Goal: Find contact information: Find contact information

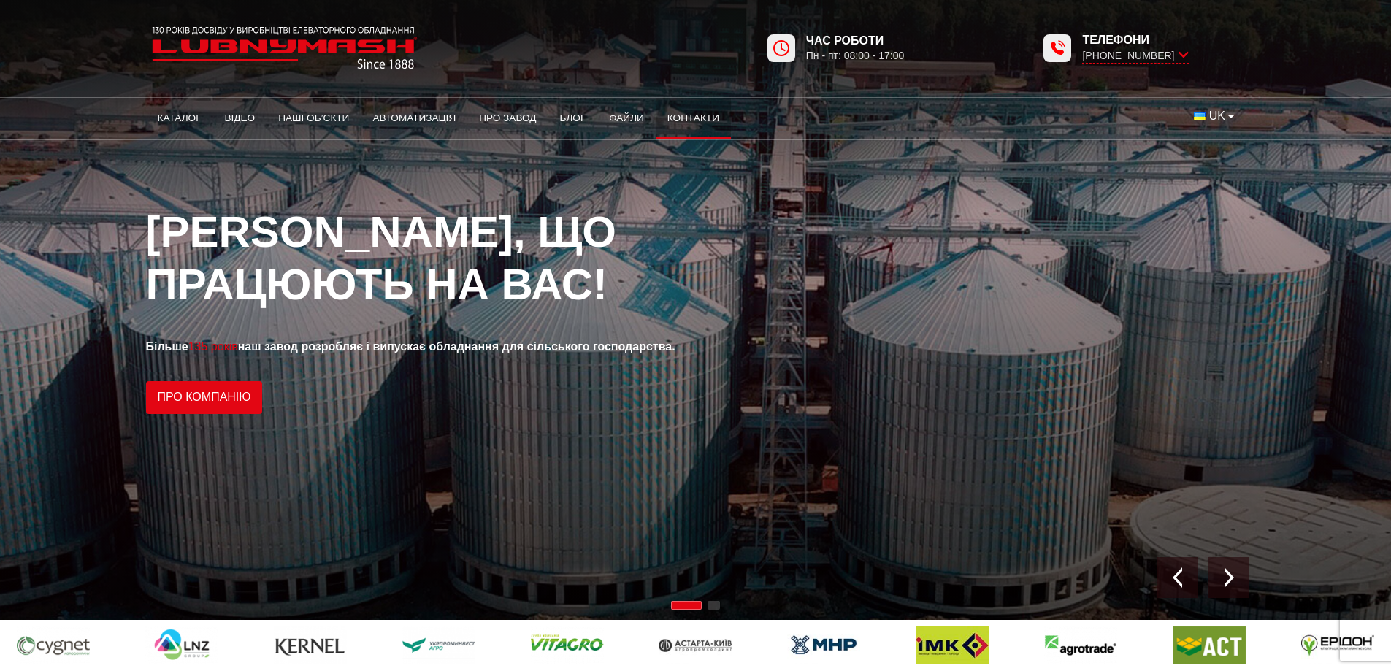
click at [699, 112] on link "Контакти" at bounding box center [693, 118] width 75 height 32
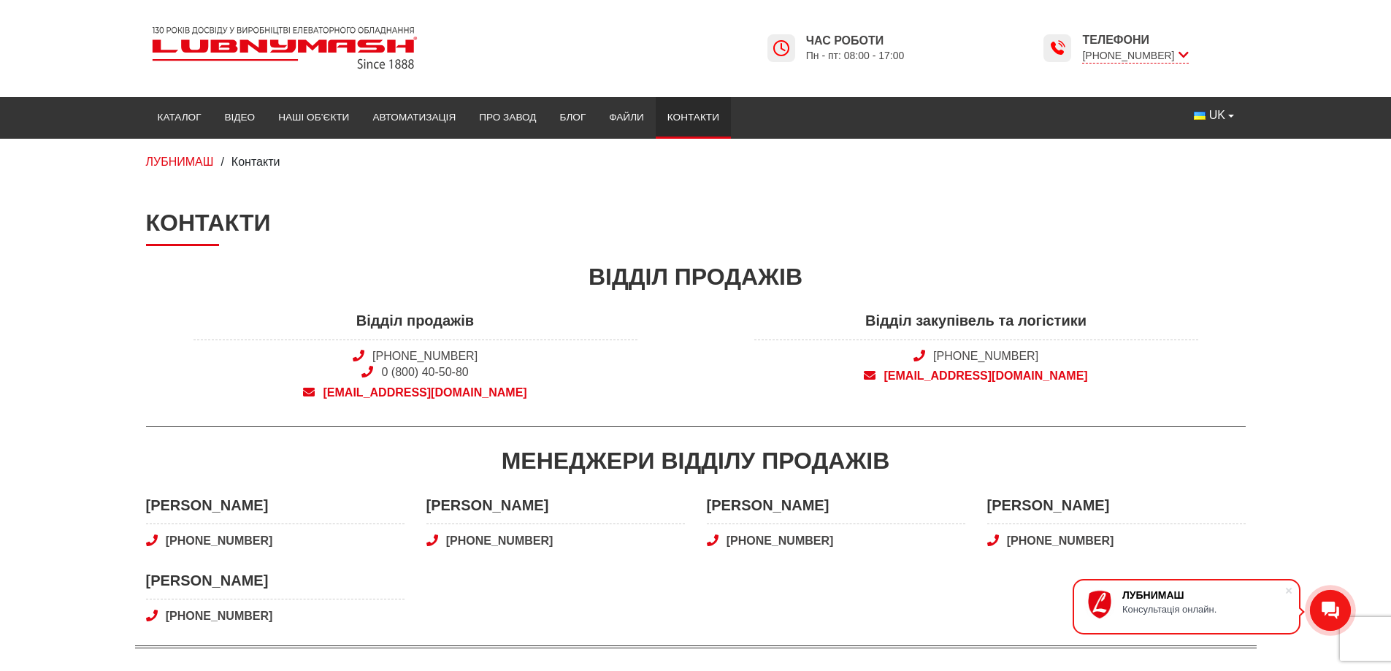
drag, startPoint x: 452, startPoint y: 371, endPoint x: 819, endPoint y: 597, distance: 431.2
click at [819, 597] on div "Олександр Новіков +38 (050) 810 09 38 Людмила Клименко +38 (050) 409 65 29 Влад…" at bounding box center [696, 571] width 1122 height 153
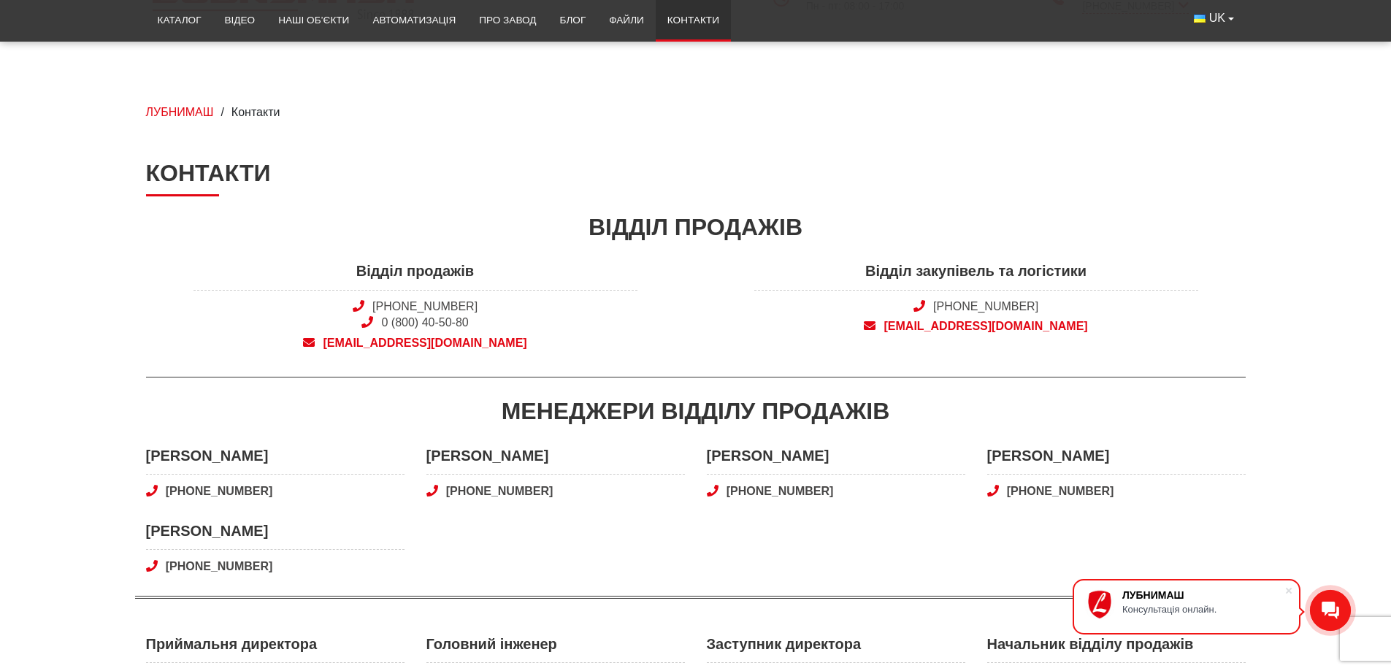
scroll to position [219, 0]
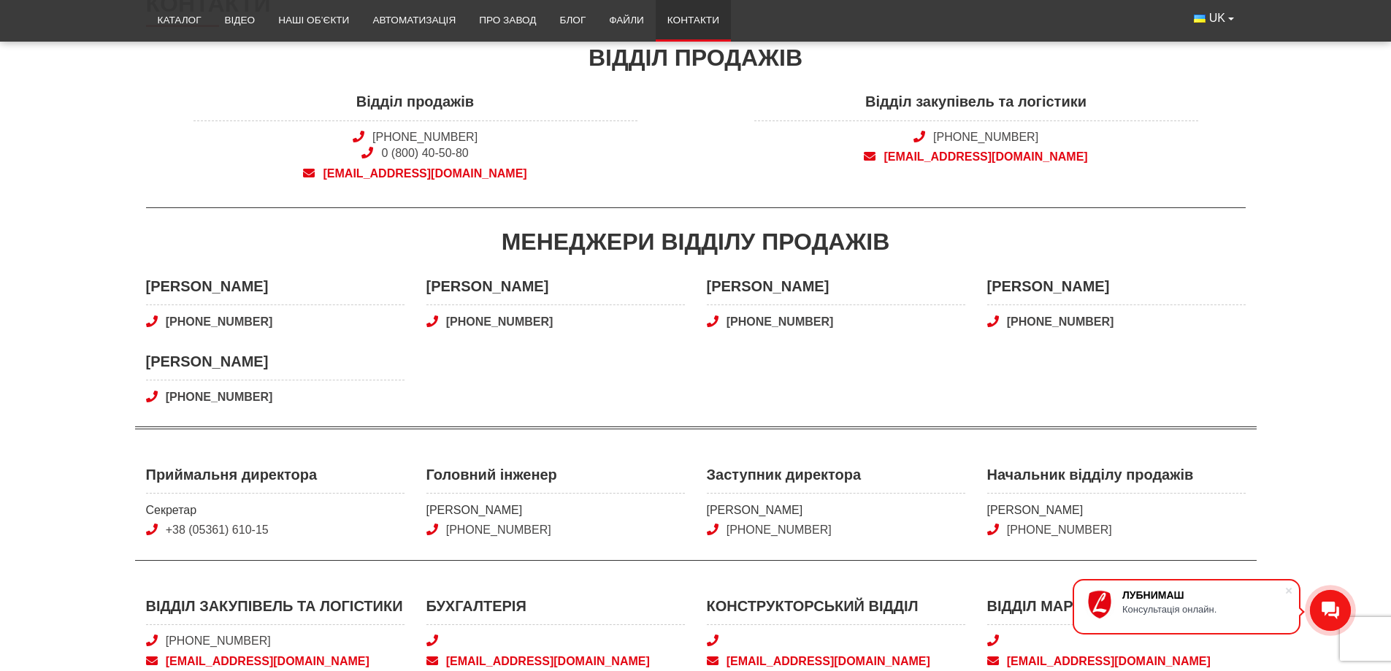
drag, startPoint x: 1036, startPoint y: 532, endPoint x: 918, endPoint y: 397, distance: 179.7
click at [918, 397] on div "Олександр Новіков +38 (050) 810 09 38 Людмила Клименко +38 (050) 409 65 29 Влад…" at bounding box center [696, 352] width 1122 height 153
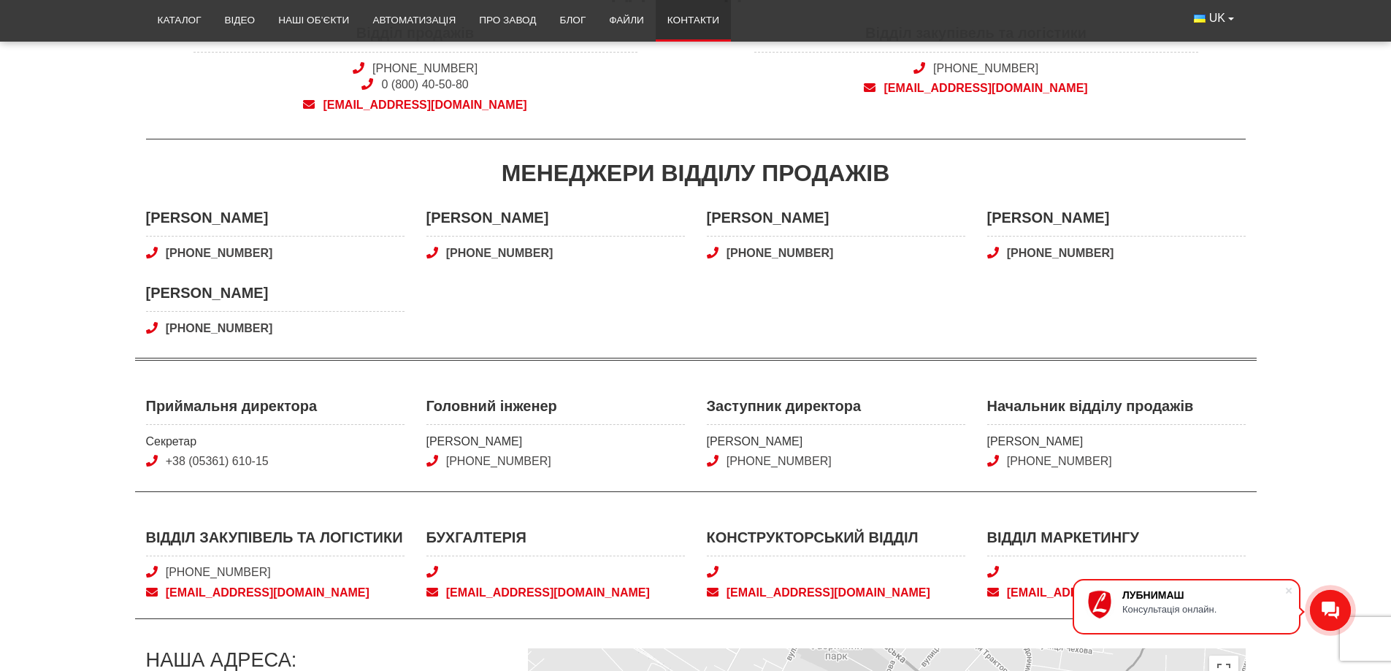
scroll to position [438, 0]
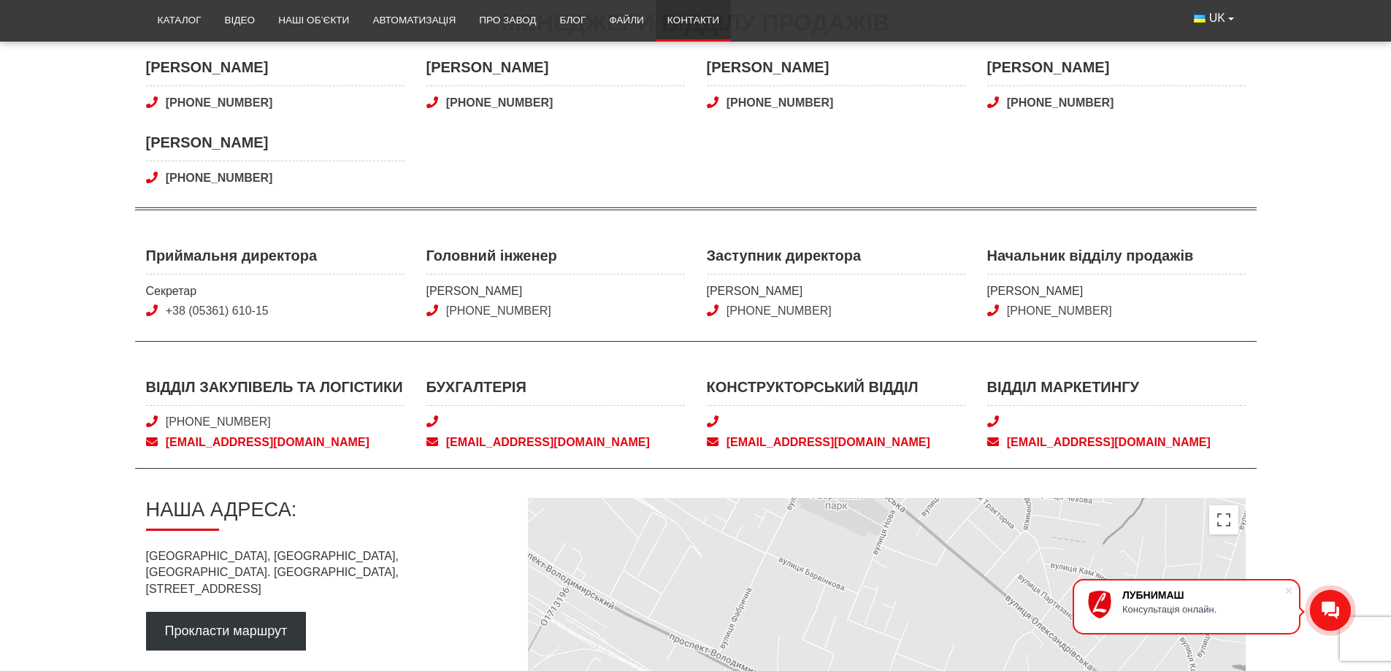
drag, startPoint x: 1071, startPoint y: 311, endPoint x: 1254, endPoint y: 242, distance: 196.0
click at [1264, 238] on main "Контакти Відділ продажів Відділ продажів +38 (050) 308-41-99 0 (800) 40-50-80 s…" at bounding box center [695, 354] width 1391 height 1166
